Goal: Find contact information: Find contact information

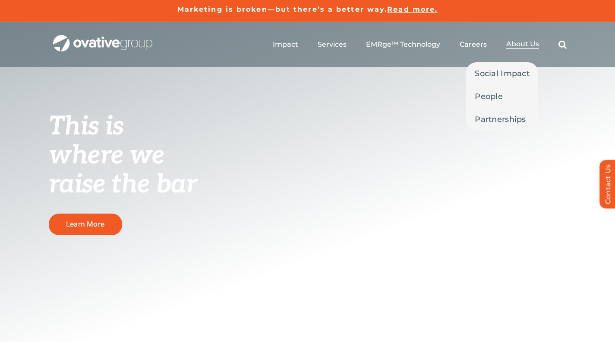
click at [515, 44] on span "About Us" at bounding box center [523, 44] width 33 height 9
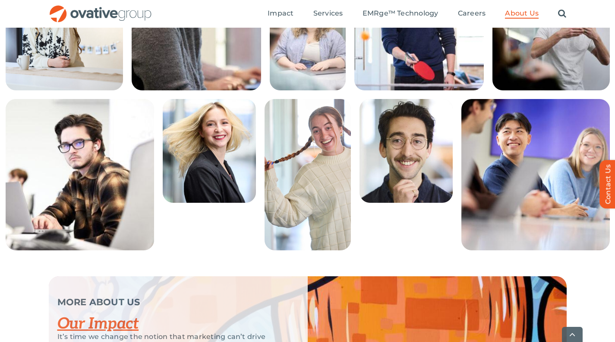
scroll to position [1880, 0]
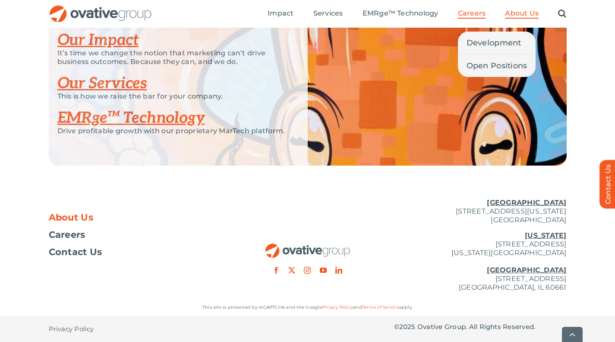
click at [476, 14] on span "Careers" at bounding box center [472, 13] width 28 height 9
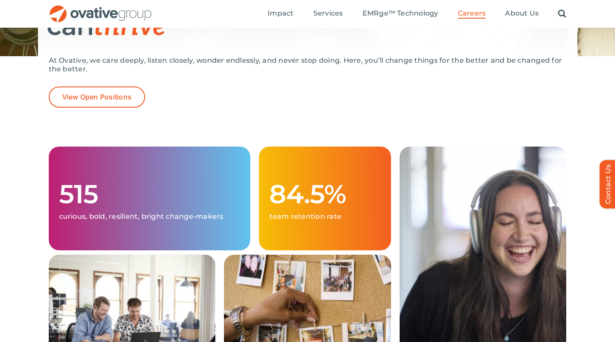
scroll to position [156, 0]
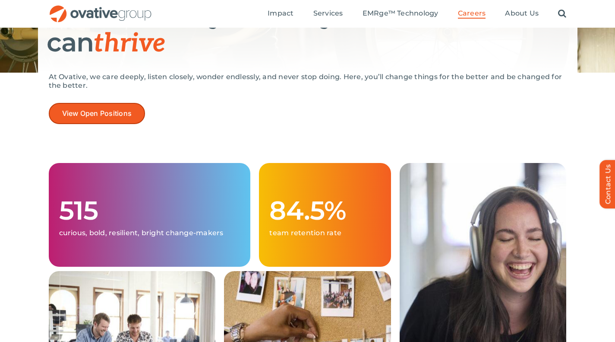
click at [70, 113] on span "View Open Positions" at bounding box center [97, 113] width 70 height 8
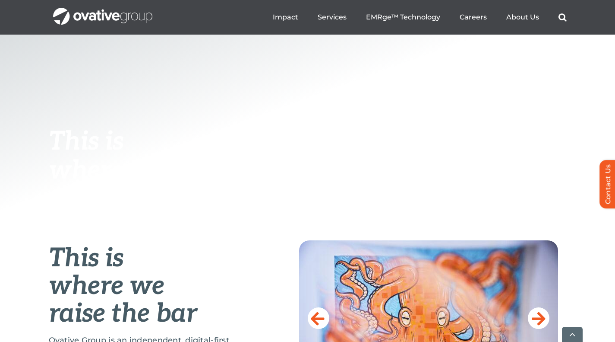
scroll to position [193, 0]
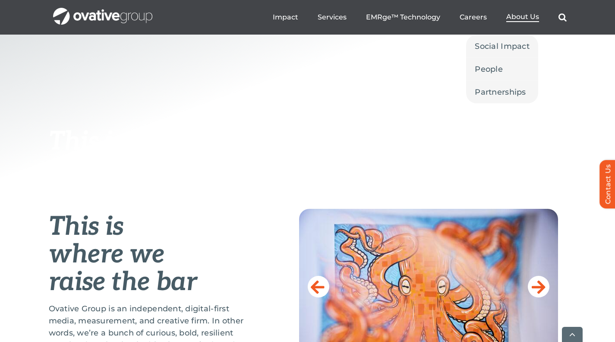
click at [519, 17] on span "About Us" at bounding box center [523, 17] width 33 height 9
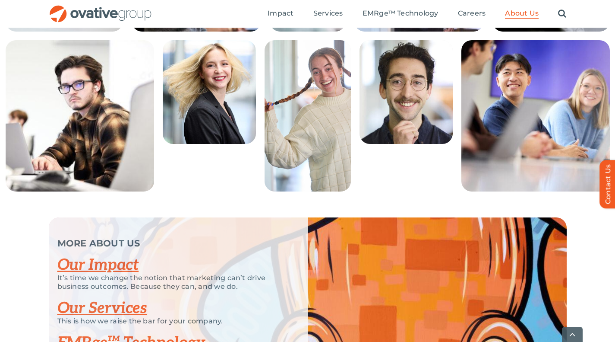
scroll to position [1880, 0]
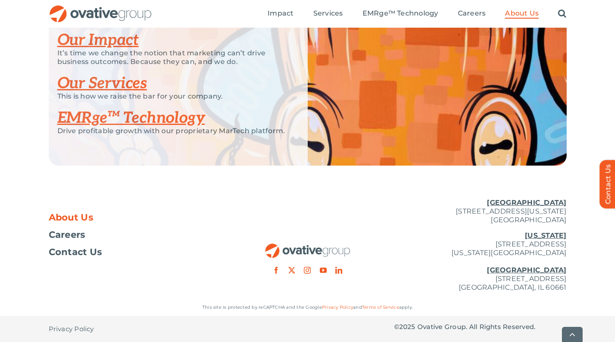
drag, startPoint x: 433, startPoint y: 210, endPoint x: 570, endPoint y: 217, distance: 137.1
click at [570, 217] on div "About Us Careers Contact Us [GEOGRAPHIC_DATA] [STREET_ADDRESS][GEOGRAPHIC_DATA]…" at bounding box center [307, 244] width 615 height 107
copy p "[STREET_ADDRESS][US_STATE]"
